Goal: Task Accomplishment & Management: Use online tool/utility

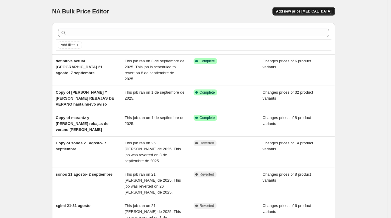
click at [310, 8] on button "Add new price [MEDICAL_DATA]" at bounding box center [304, 11] width 63 height 8
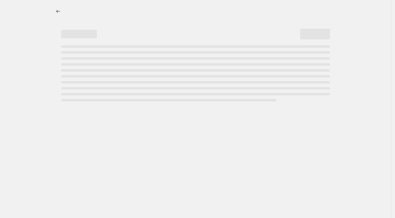
select select "percentage"
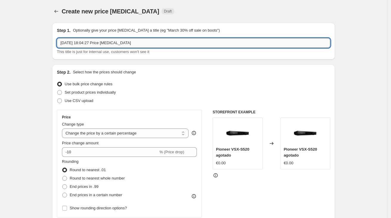
click at [143, 44] on input "[DATE] 18:04:27 Price [MEDICAL_DATA]" at bounding box center [194, 43] width 274 height 10
click at [143, 43] on input "[DATE] 18:04:27 Price [MEDICAL_DATA]" at bounding box center [194, 43] width 274 height 10
type input "hisense rebajas supersonido"
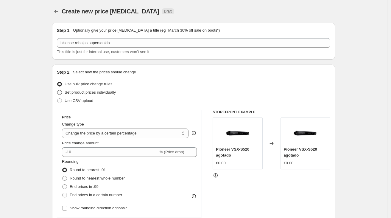
click at [106, 93] on span "Set product prices individually" at bounding box center [90, 92] width 51 height 4
click at [58, 90] on input "Set product prices individually" at bounding box center [57, 90] width 0 height 0
radio input "true"
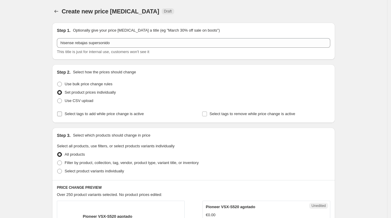
click at [99, 113] on span "Select tags to add while price change is active" at bounding box center [104, 113] width 79 height 4
click at [62, 113] on input "Select tags to add while price change is active" at bounding box center [59, 113] width 5 height 5
checkbox input "true"
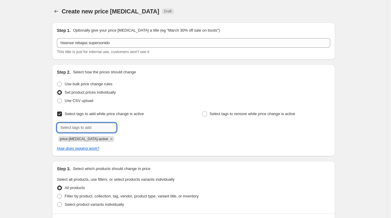
click at [103, 124] on input "text" at bounding box center [87, 128] width 60 height 10
type input "ofertas"
click at [57, 64] on button "Submit" at bounding box center [65, 67] width 17 height 6
type input "OFERTAS"
click at [157, 137] on div "price-[MEDICAL_DATA]-active ofertas" at bounding box center [121, 138] width 128 height 7
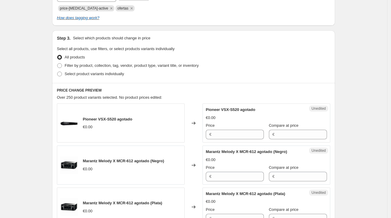
scroll to position [168, 0]
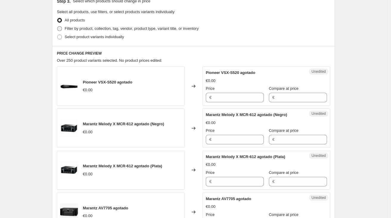
click at [91, 28] on span "Filter by product, collection, tag, vendor, product type, variant title, or inv…" at bounding box center [132, 28] width 134 height 4
click at [58, 27] on input "Filter by product, collection, tag, vendor, product type, variant title, or inv…" at bounding box center [57, 26] width 0 height 0
radio input "true"
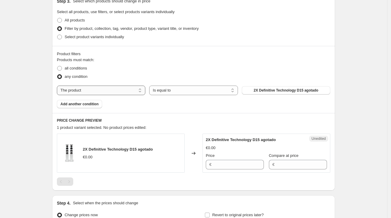
click at [104, 93] on select "The product The product's collection The product's tag The product's vendor The…" at bounding box center [101, 91] width 89 height 10
click at [86, 107] on button "Add another condition" at bounding box center [79, 104] width 45 height 8
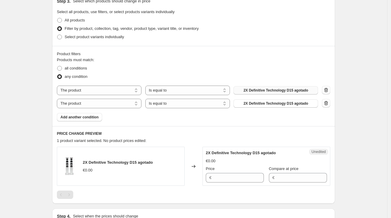
click at [274, 88] on span "2X Definitive Technology D15 agotado" at bounding box center [276, 90] width 65 height 5
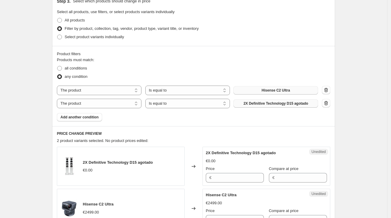
click at [258, 102] on span "2X Definitive Technology D15 agotado" at bounding box center [276, 103] width 65 height 5
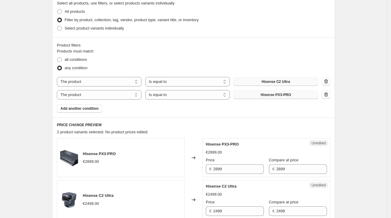
scroll to position [188, 0]
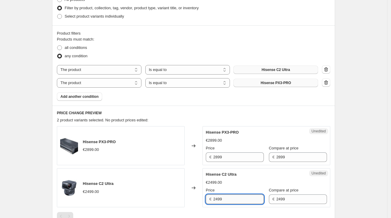
click at [240, 200] on input "2499" at bounding box center [238, 199] width 51 height 10
type input "2275"
click at [329, 84] on icon "button" at bounding box center [326, 83] width 6 height 6
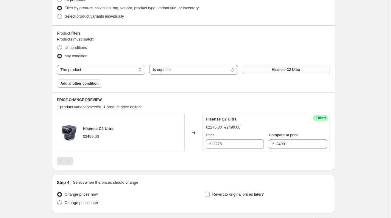
click at [94, 200] on span "Change prices later" at bounding box center [82, 202] width 34 height 4
click at [58, 200] on input "Change prices later" at bounding box center [57, 200] width 0 height 0
radio input "true"
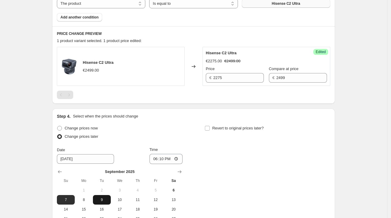
scroll to position [258, 0]
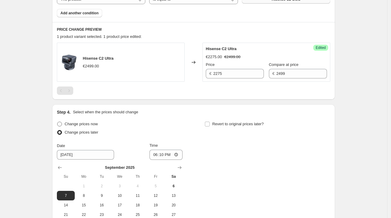
click at [91, 122] on span "Change prices now" at bounding box center [81, 124] width 33 height 4
click at [58, 122] on input "Change prices now" at bounding box center [57, 122] width 0 height 0
radio input "true"
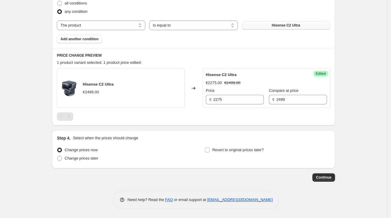
scroll to position [232, 0]
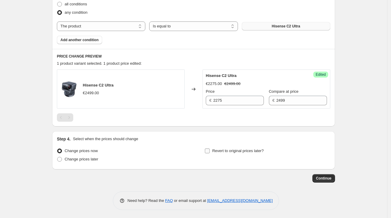
click at [221, 150] on span "Revert to original prices later?" at bounding box center [239, 150] width 52 height 4
click at [210, 150] on input "Revert to original prices later?" at bounding box center [207, 150] width 5 height 5
checkbox input "true"
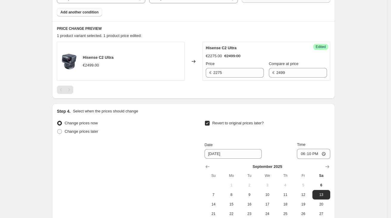
scroll to position [291, 0]
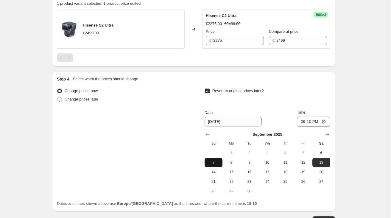
click at [218, 161] on span "7" at bounding box center [213, 162] width 13 height 5
type input "[DATE]"
click at [311, 119] on input "18:10" at bounding box center [313, 122] width 33 height 10
type input "08:00"
click at [308, 95] on div "Revert to original prices later?" at bounding box center [268, 96] width 126 height 18
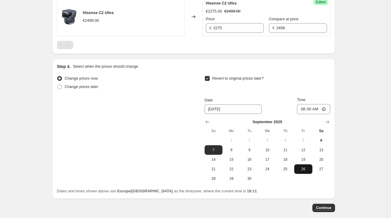
scroll to position [308, 0]
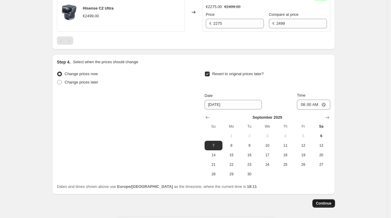
click at [319, 200] on button "Continue" at bounding box center [324, 203] width 23 height 8
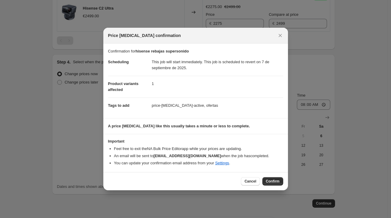
click at [264, 173] on div "Cancel Confirm" at bounding box center [195, 181] width 185 height 18
click at [269, 178] on button "Confirm" at bounding box center [273, 181] width 21 height 8
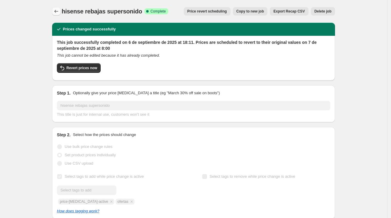
click at [56, 10] on icon "Price change jobs" at bounding box center [56, 11] width 6 height 6
